Goal: Obtain resource: Download file/media

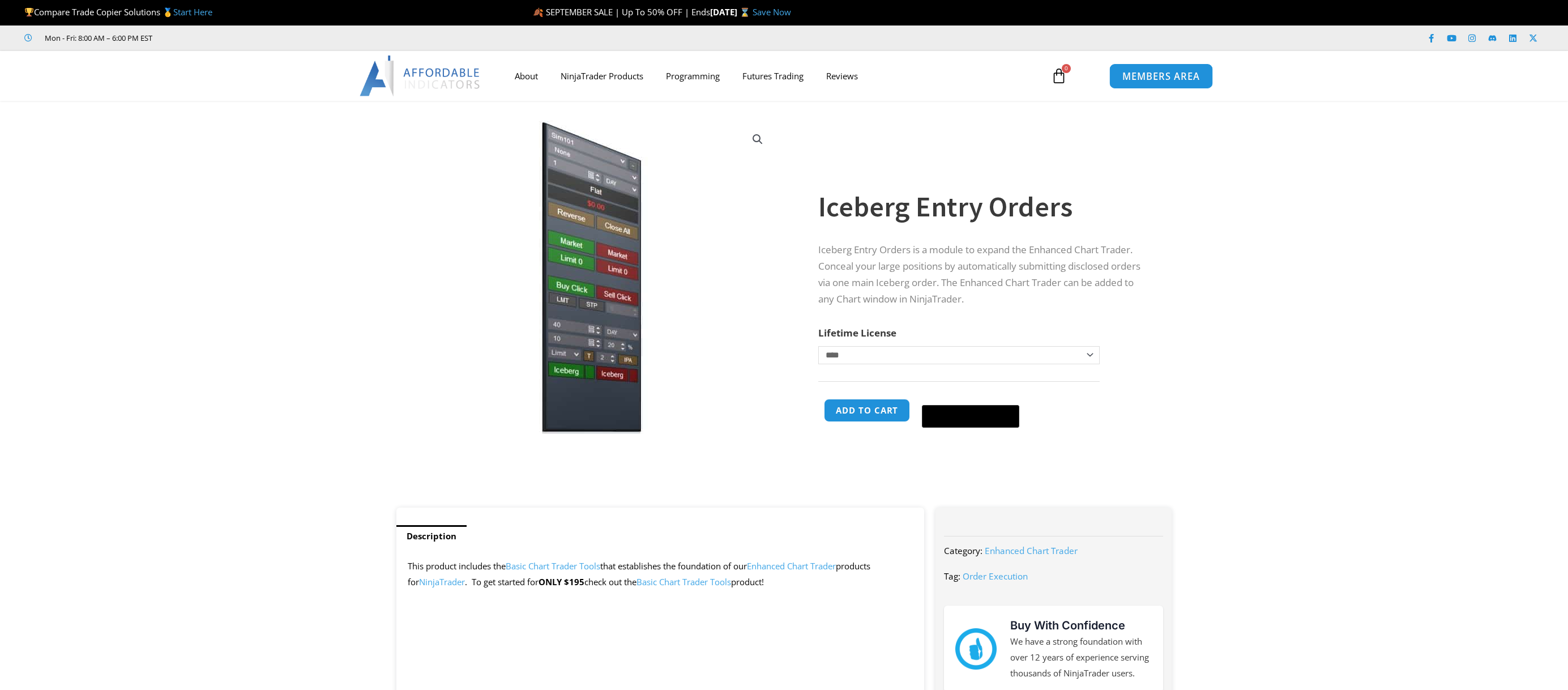
click at [1146, 80] on span "MEMBERS AREA" at bounding box center [1160, 76] width 78 height 9
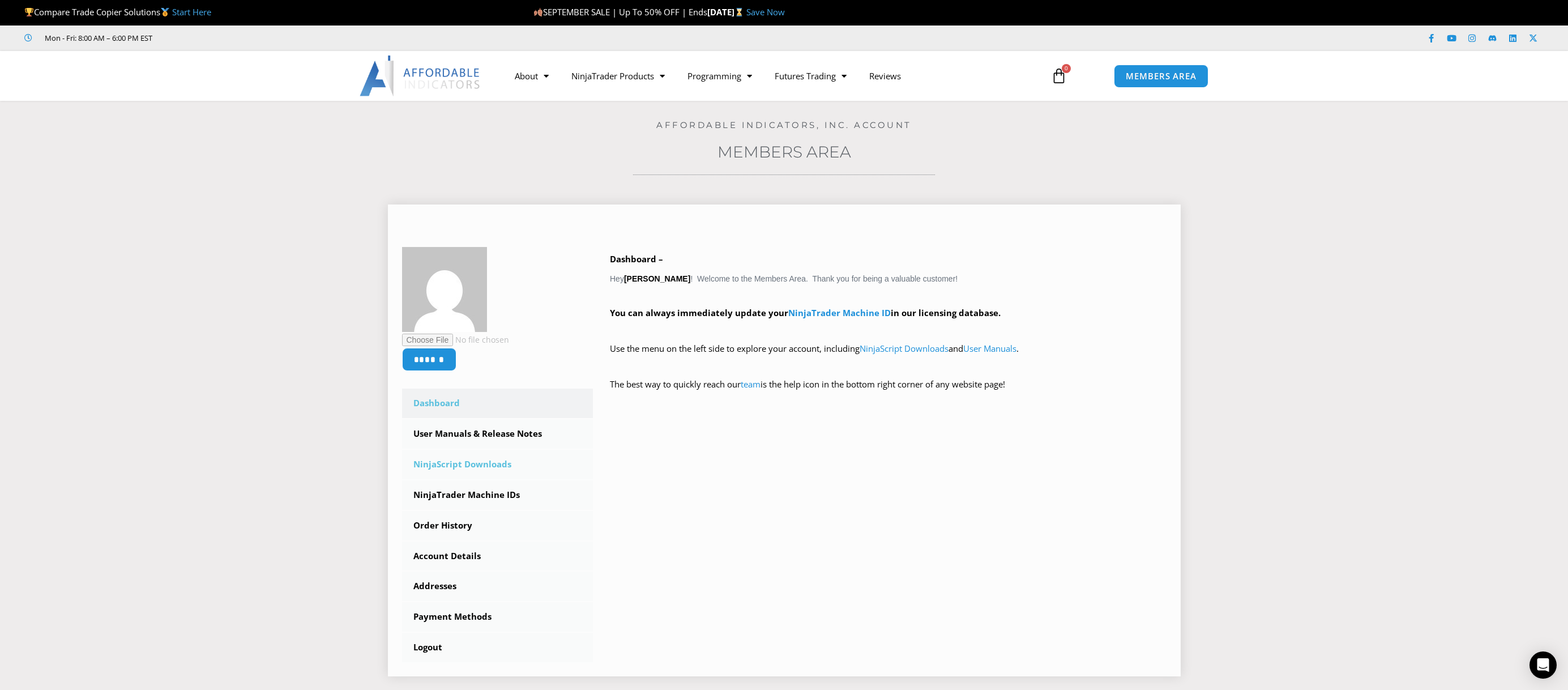
click at [491, 462] on link "NinjaScript Downloads" at bounding box center [498, 463] width 192 height 29
